Goal: Information Seeking & Learning: Learn about a topic

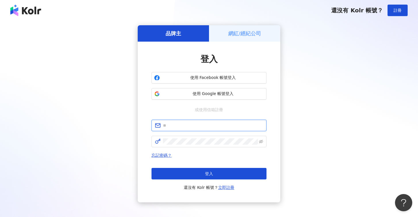
click at [206, 127] on input "text" at bounding box center [213, 125] width 100 height 6
click at [210, 92] on span "使用 Google 帳號登入" at bounding box center [213, 94] width 102 height 6
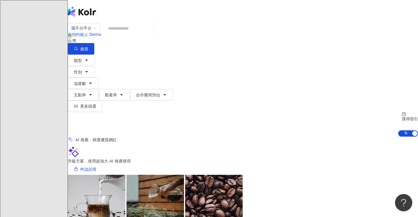
click at [151, 34] on input "search" at bounding box center [128, 28] width 47 height 11
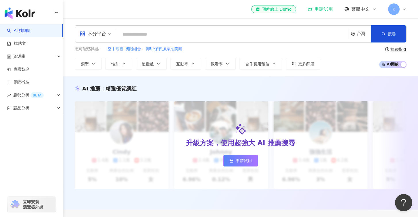
click at [176, 38] on input "search" at bounding box center [232, 34] width 226 height 11
type input "*"
type input "**"
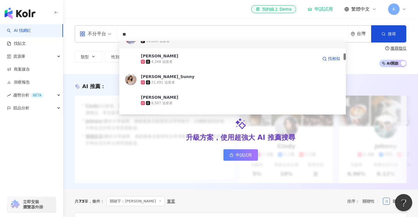
scroll to position [146, 0]
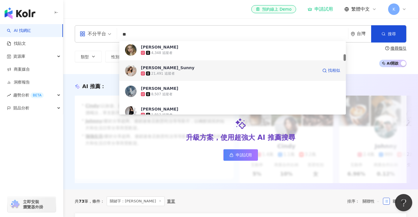
click at [181, 71] on div "21,491 追蹤者" at bounding box center [229, 74] width 177 height 6
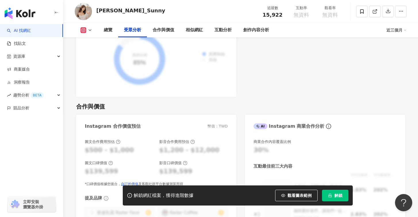
scroll to position [718, 0]
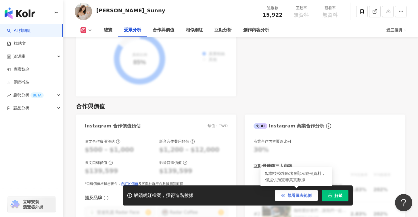
click at [288, 199] on button "觀看圖表範例" at bounding box center [296, 195] width 43 height 11
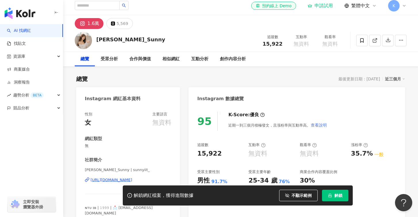
scroll to position [0, 0]
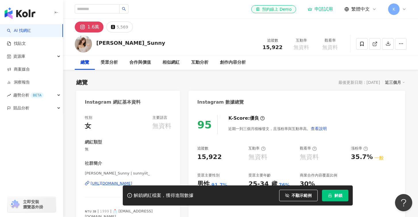
click at [399, 82] on div "近三個月" at bounding box center [395, 82] width 20 height 7
click at [119, 62] on div "受眾分析" at bounding box center [109, 62] width 29 height 14
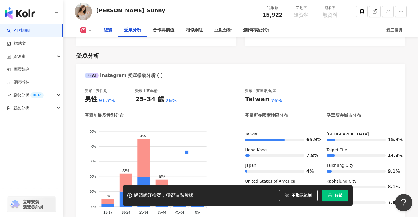
click at [107, 33] on div "總覽" at bounding box center [108, 30] width 9 height 7
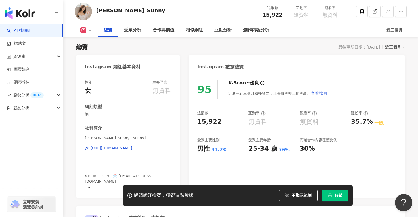
click at [237, 105] on div "95 K-Score : 優良 近期一到三個月積極發文，且漲粉率與互動率高。 查看說明 追蹤數 15,922 互動率 無資料 觀看率 無資料 漲粉率 35.7…" at bounding box center [296, 136] width 216 height 124
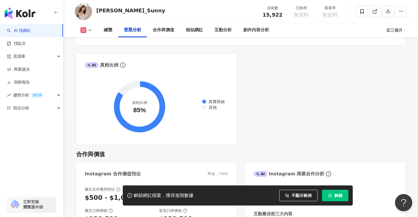
scroll to position [521, 0]
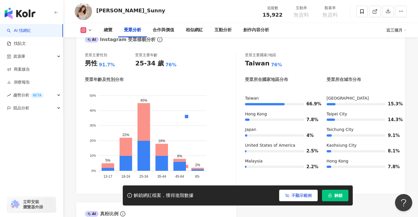
click at [292, 197] on span "不顯示範例" at bounding box center [301, 195] width 20 height 5
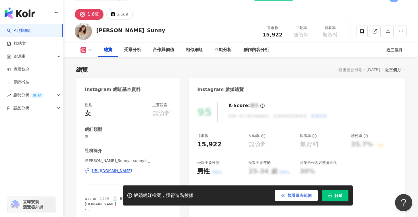
scroll to position [4, 0]
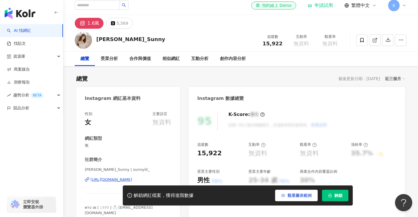
click at [292, 197] on span "觀看圖表範例" at bounding box center [299, 195] width 24 height 5
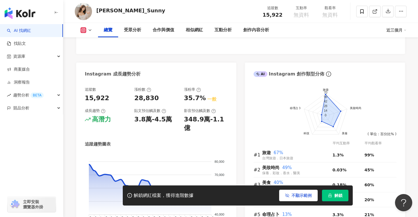
scroll to position [288, 0]
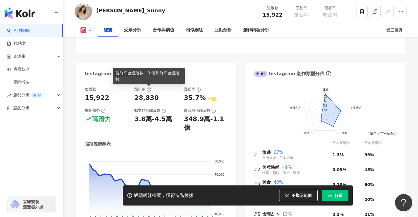
click at [149, 91] on icon at bounding box center [149, 89] width 5 height 5
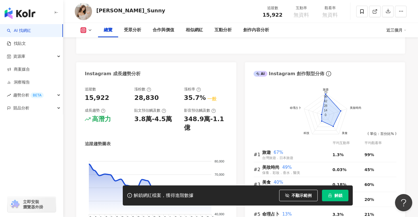
click at [55, 15] on button "button" at bounding box center [56, 13] width 5 height 13
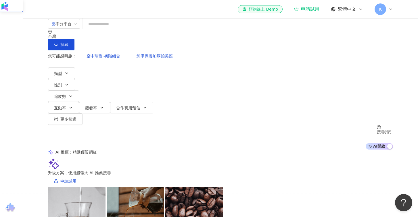
click at [106, 30] on input "search" at bounding box center [108, 24] width 47 height 11
type input "*"
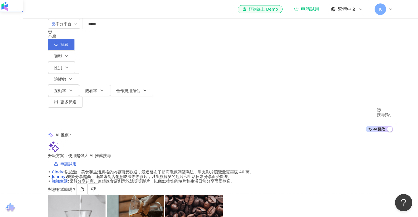
type input "*****"
click at [74, 39] on button "搜尋" at bounding box center [61, 44] width 26 height 11
click at [116, 30] on input "*****" at bounding box center [108, 24] width 47 height 11
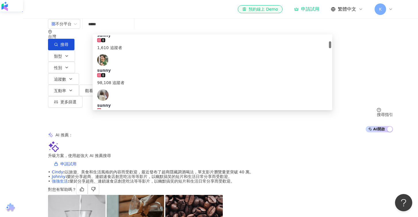
scroll to position [78, 0]
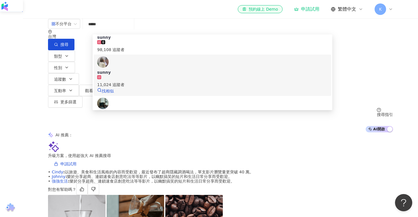
click at [105, 62] on div "sunny 11,024 追蹤者 找相似" at bounding box center [212, 75] width 230 height 38
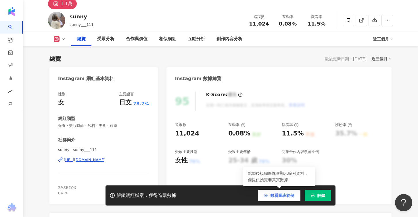
click at [292, 197] on span "觀看圖表範例" at bounding box center [282, 195] width 24 height 5
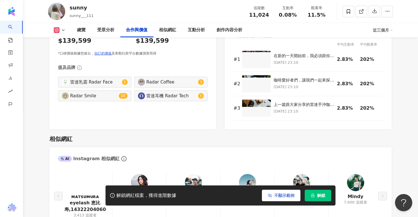
scroll to position [769, 0]
